Goal: Information Seeking & Learning: Learn about a topic

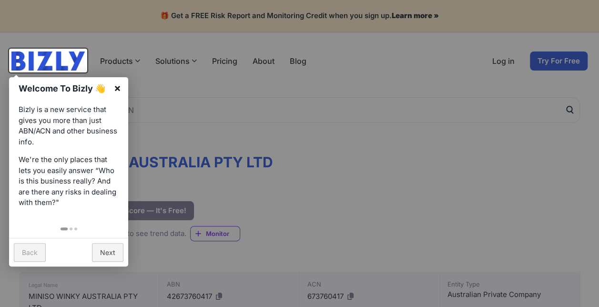
click at [116, 86] on link "×" at bounding box center [117, 87] width 21 height 21
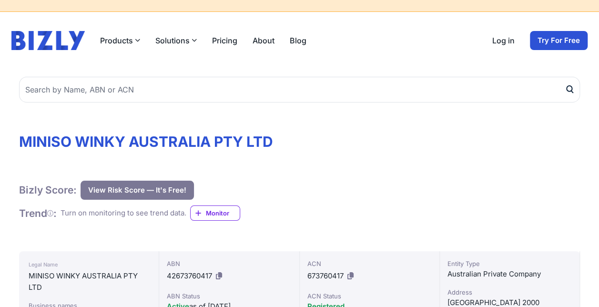
scroll to position [143, 0]
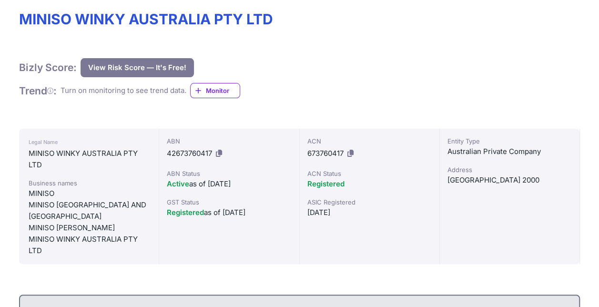
click at [213, 183] on div "Active as of [DATE]" at bounding box center [229, 183] width 124 height 11
drag, startPoint x: 213, startPoint y: 183, endPoint x: 241, endPoint y: 215, distance: 42.2
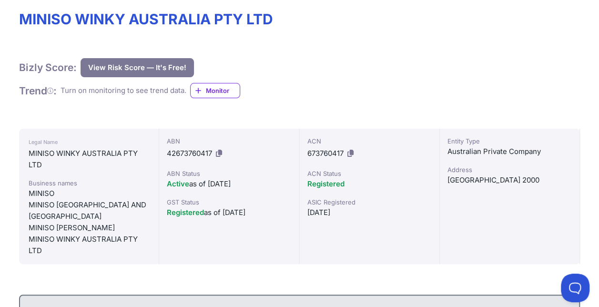
click at [241, 215] on div "Registered as of [DATE]" at bounding box center [229, 212] width 124 height 11
click at [342, 211] on div "[DATE]" at bounding box center [369, 212] width 124 height 11
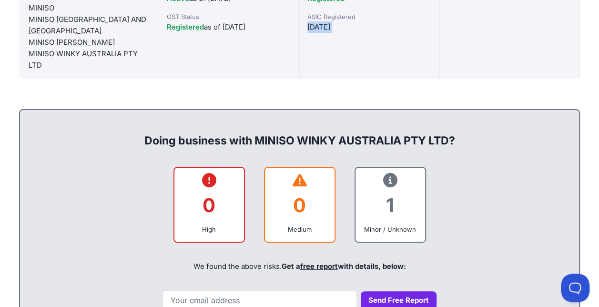
scroll to position [238, 0]
